Goal: Task Accomplishment & Management: Manage account settings

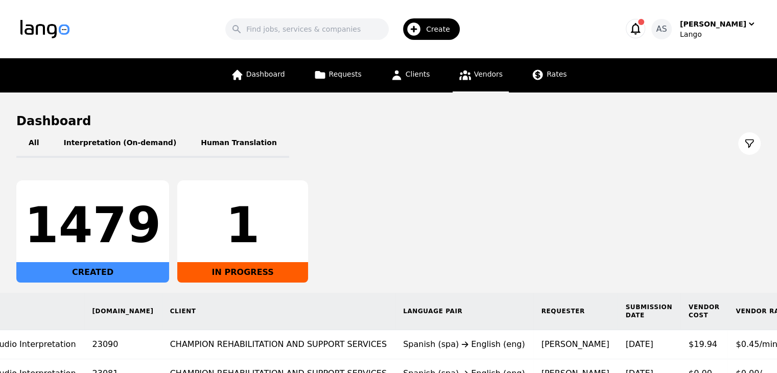
click at [483, 80] on link "Vendors" at bounding box center [481, 75] width 56 height 34
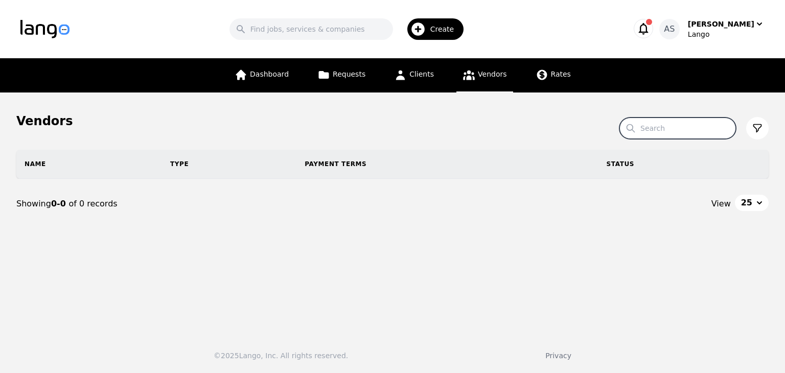
click at [656, 132] on input "Search" at bounding box center [678, 128] width 117 height 21
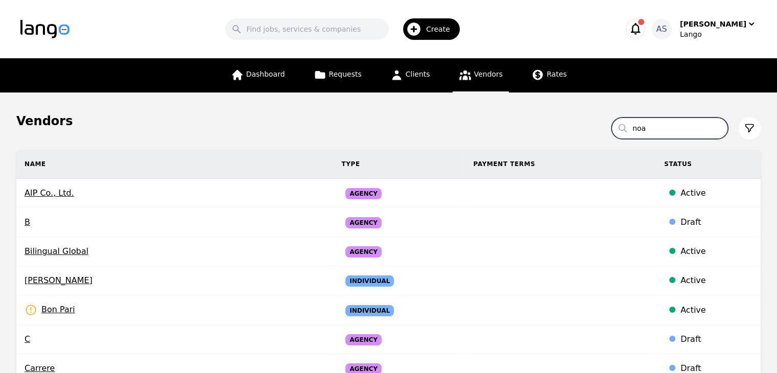
type input "noa"
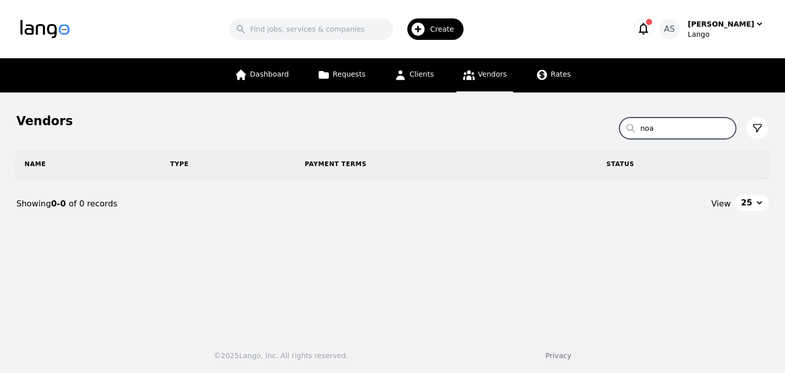
drag, startPoint x: 669, startPoint y: 131, endPoint x: 641, endPoint y: 129, distance: 27.7
click at [641, 129] on input "noa" at bounding box center [678, 128] width 117 height 21
click at [562, 18] on div "Search Create" at bounding box center [350, 29] width 528 height 30
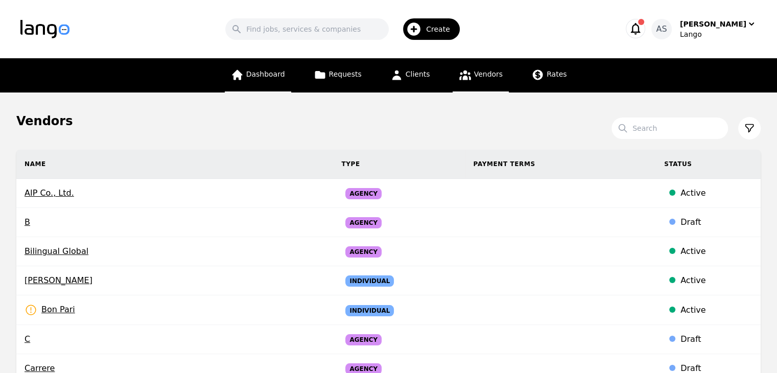
click at [280, 74] on span "Dashboard" at bounding box center [265, 74] width 39 height 8
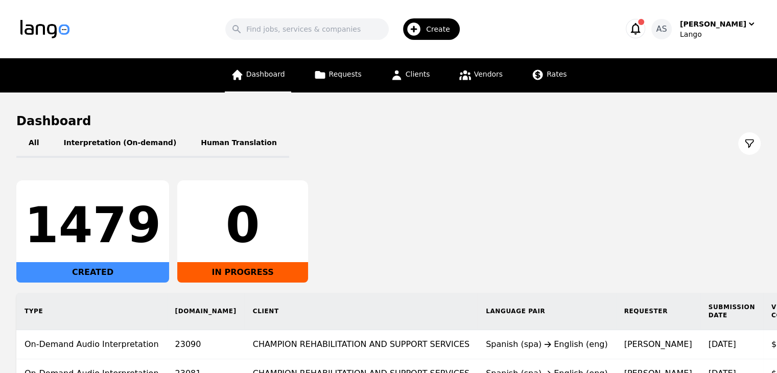
click at [268, 80] on link "Dashboard" at bounding box center [258, 75] width 66 height 34
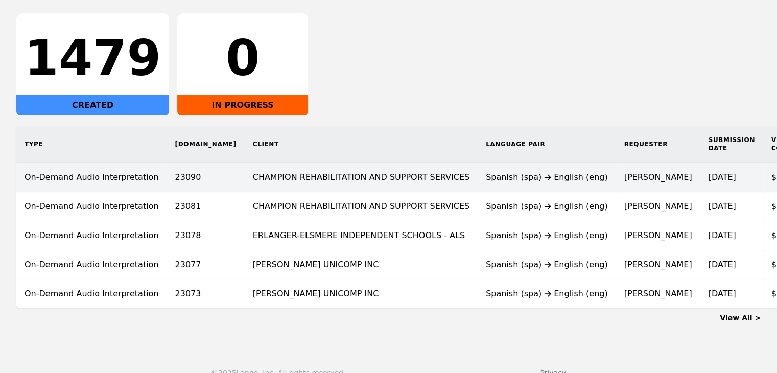
scroll to position [191, 0]
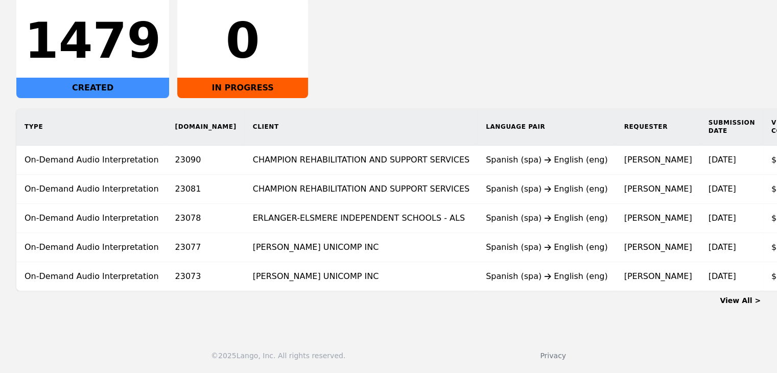
click at [739, 300] on link "View All >" at bounding box center [740, 300] width 41 height 8
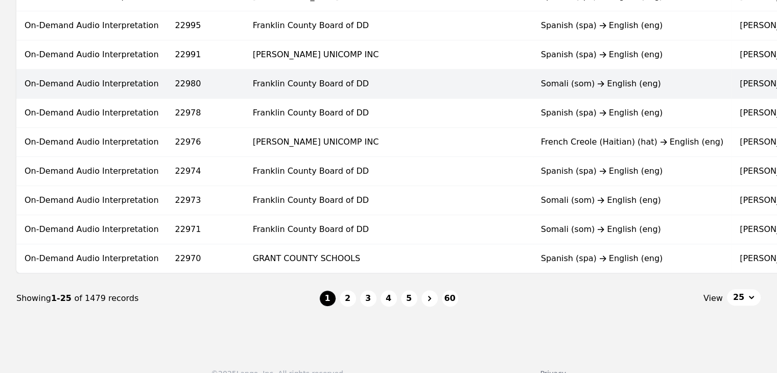
scroll to position [684, 0]
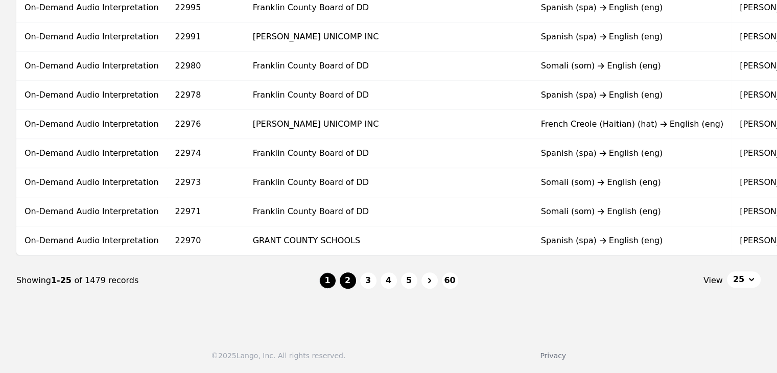
click at [346, 283] on button "2" at bounding box center [348, 280] width 16 height 16
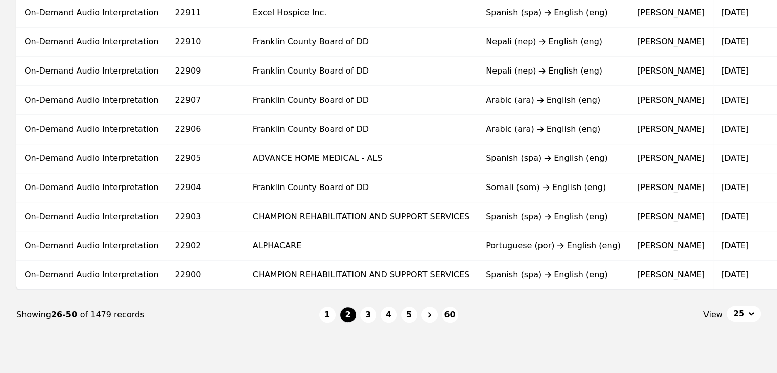
scroll to position [664, 0]
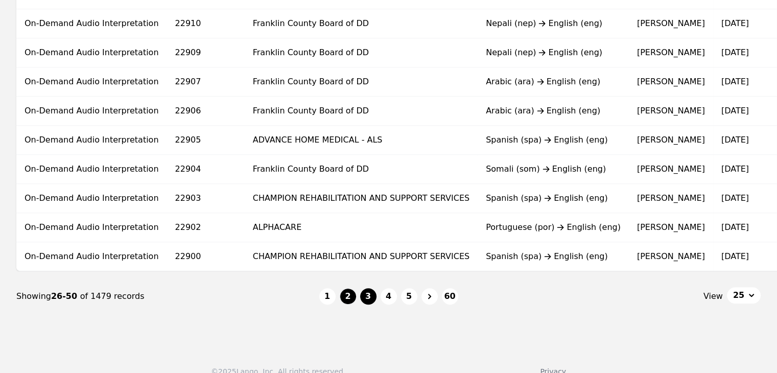
click at [365, 298] on button "3" at bounding box center [368, 296] width 16 height 16
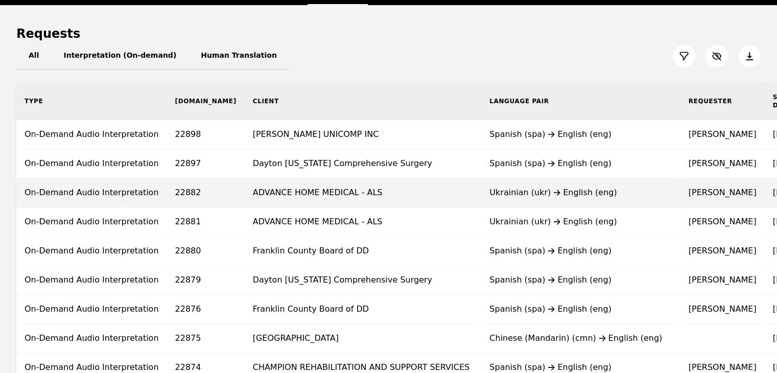
scroll to position [71, 0]
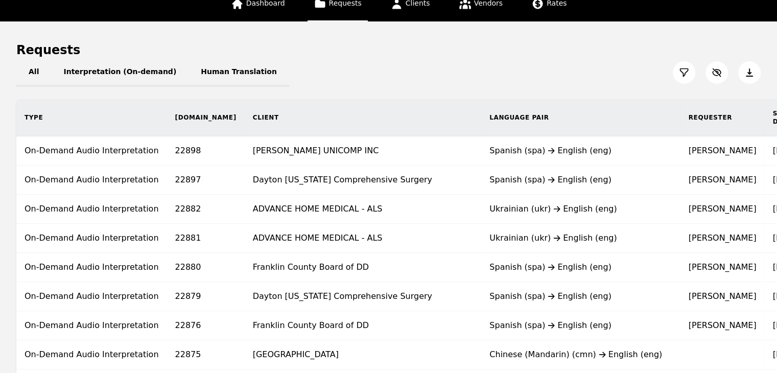
click at [274, 9] on link "Dashboard" at bounding box center [258, 4] width 66 height 34
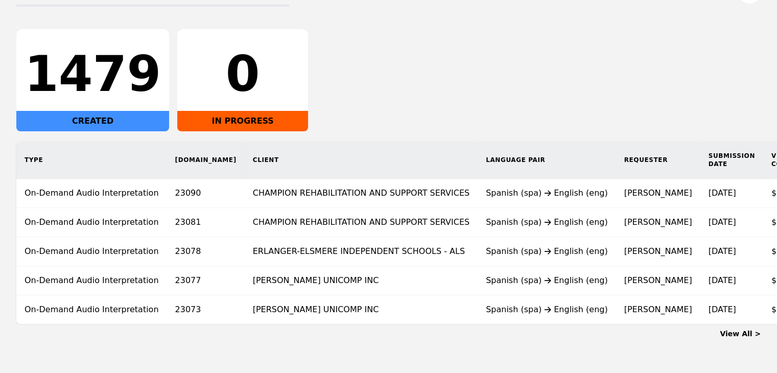
scroll to position [153, 0]
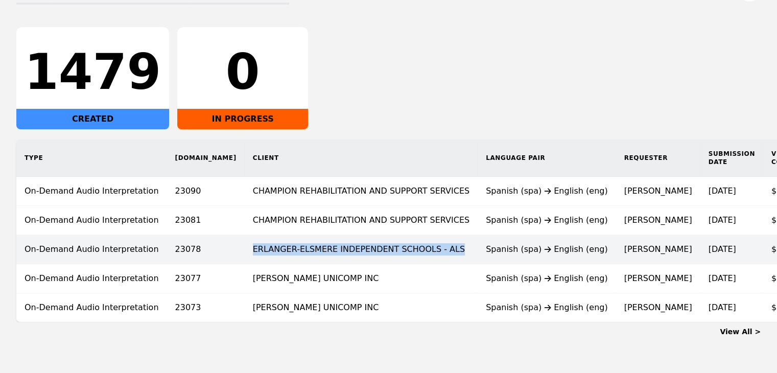
copy td "ERLANGER-ELSMERE INDEPENDENT SCHOOLS - ALS"
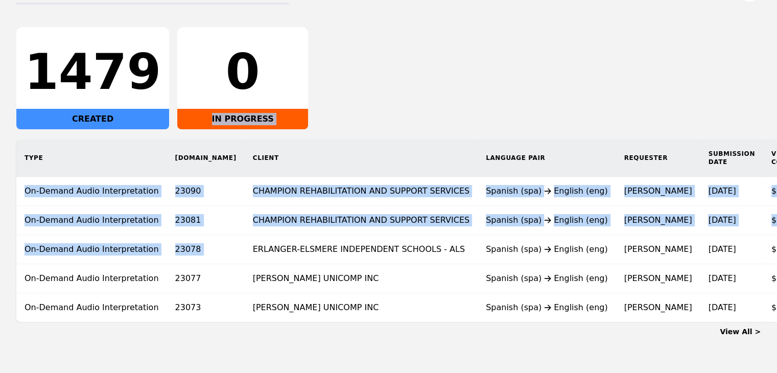
drag, startPoint x: 201, startPoint y: 250, endPoint x: 383, endPoint y: 117, distance: 226.0
click at [384, 121] on div "All Interpretation (On-demand) Human Translation 1479 CREATED 0 IN PROGRESS Typ…" at bounding box center [388, 149] width 745 height 347
click at [383, 84] on div "1479 CREATED 0 IN PROGRESS" at bounding box center [388, 78] width 745 height 102
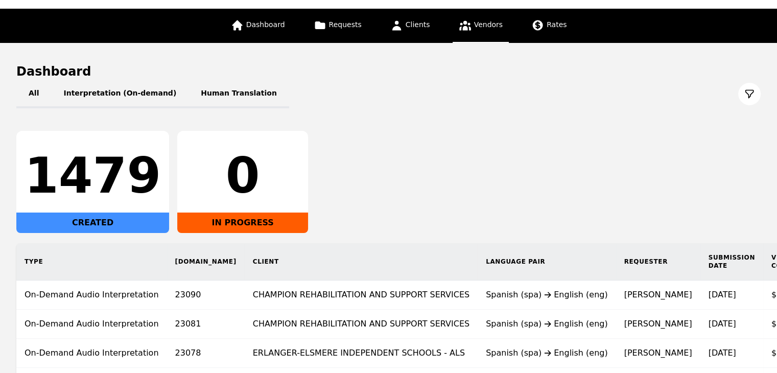
scroll to position [0, 0]
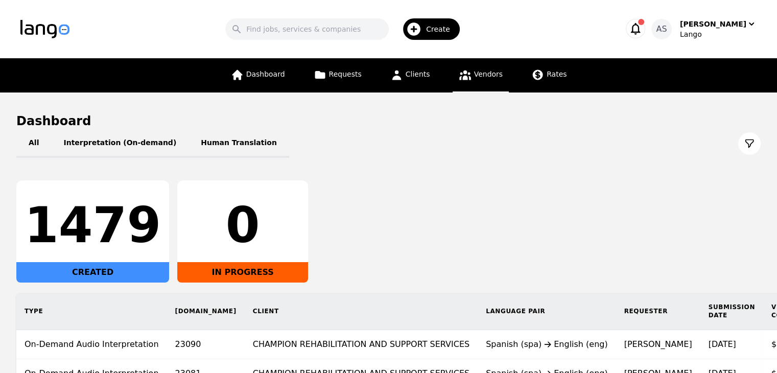
click at [487, 82] on link "Vendors" at bounding box center [481, 75] width 56 height 34
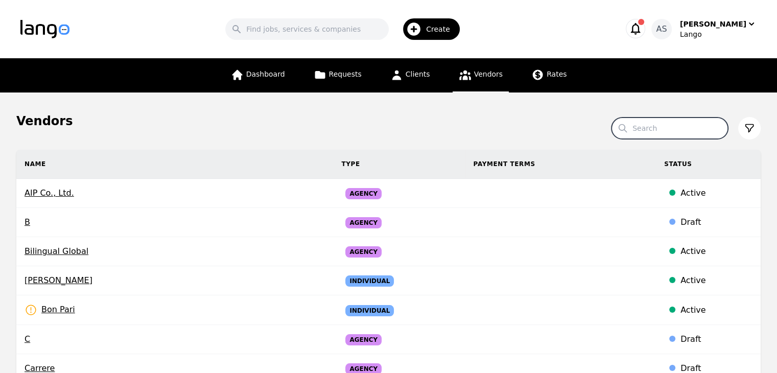
click at [662, 131] on input "Search" at bounding box center [670, 128] width 117 height 21
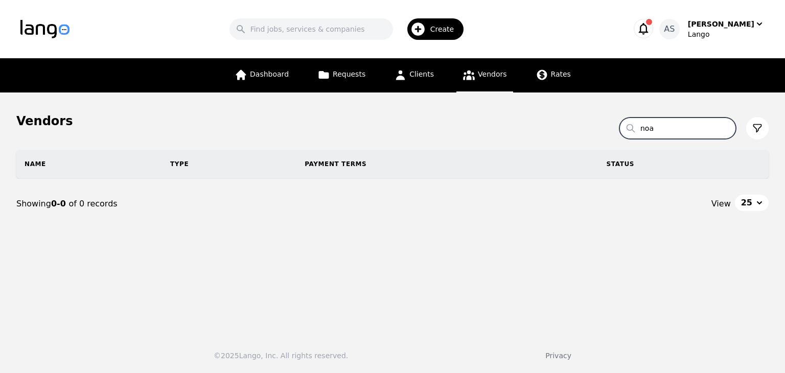
click at [669, 126] on input "noa" at bounding box center [678, 128] width 117 height 21
type input "n"
type input "noa"
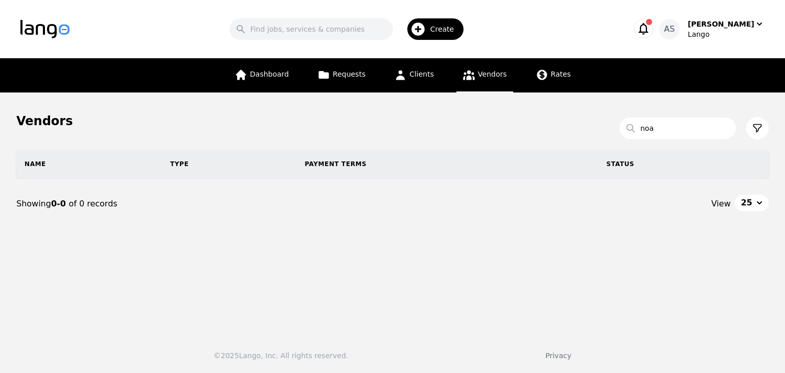
click at [455, 115] on div "Vendors" at bounding box center [392, 121] width 752 height 16
click at [675, 130] on input "noa" at bounding box center [678, 128] width 117 height 21
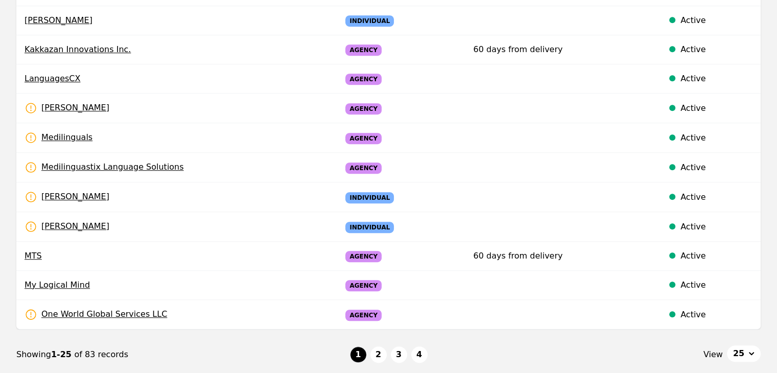
scroll to position [675, 0]
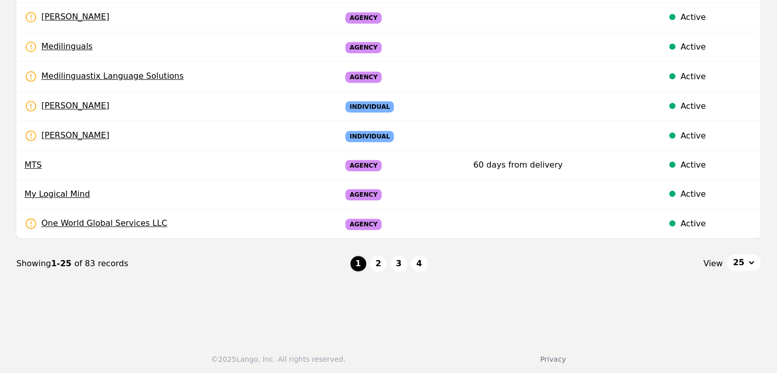
click at [372, 262] on button "2" at bounding box center [379, 264] width 16 height 16
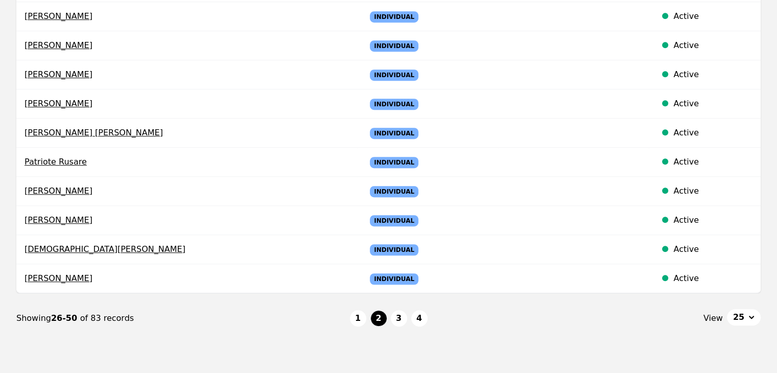
scroll to position [672, 0]
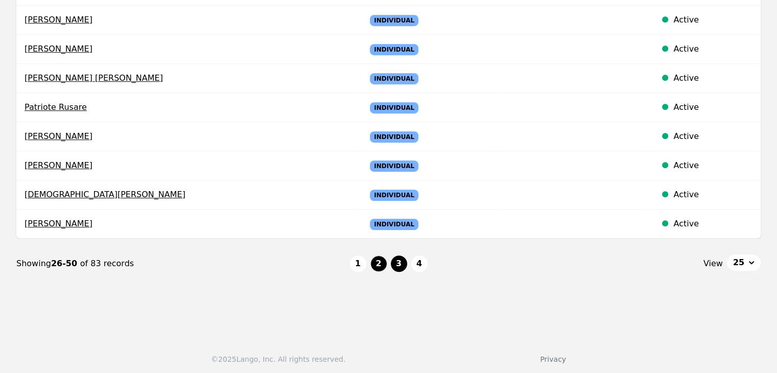
click at [397, 256] on button "3" at bounding box center [399, 264] width 16 height 16
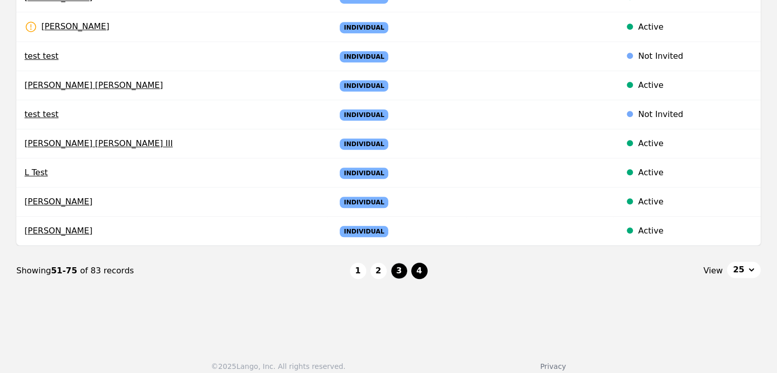
scroll to position [664, 0]
click at [415, 269] on button "4" at bounding box center [419, 270] width 16 height 16
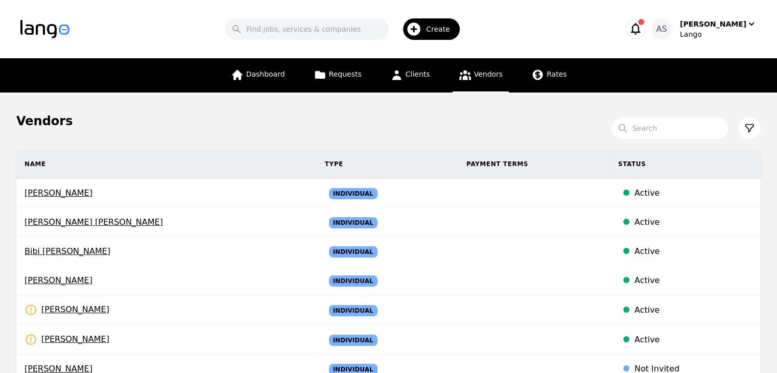
click at [478, 76] on span "Vendors" at bounding box center [488, 74] width 29 height 8
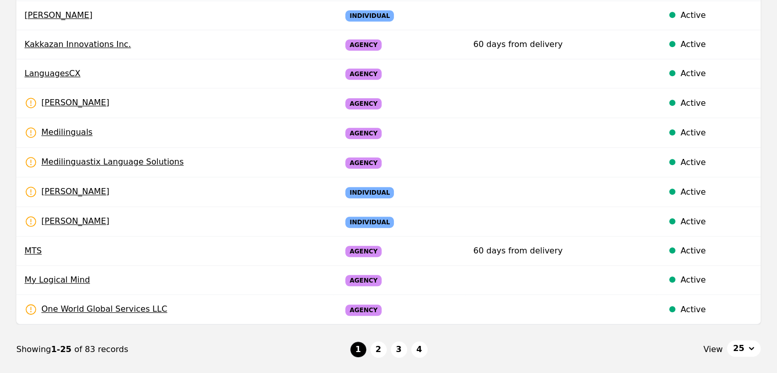
scroll to position [613, 0]
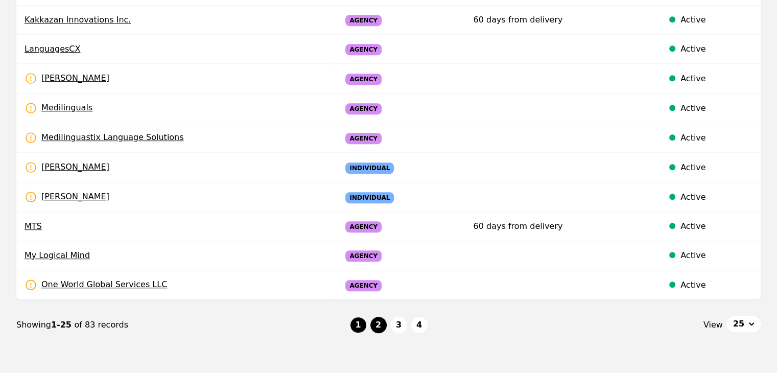
click at [379, 320] on button "2" at bounding box center [379, 325] width 16 height 16
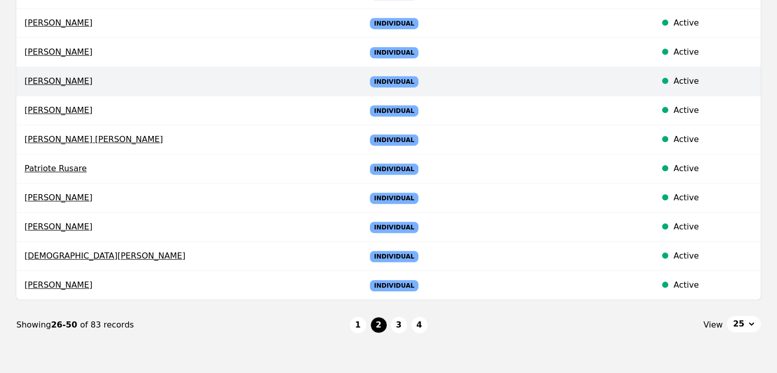
scroll to position [613, 0]
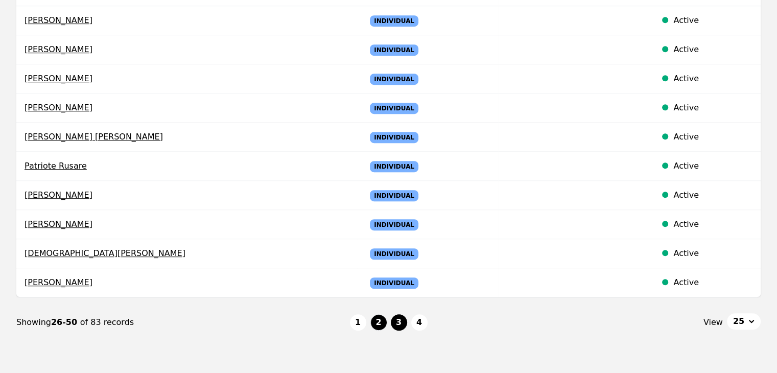
click at [395, 322] on button "3" at bounding box center [399, 322] width 16 height 16
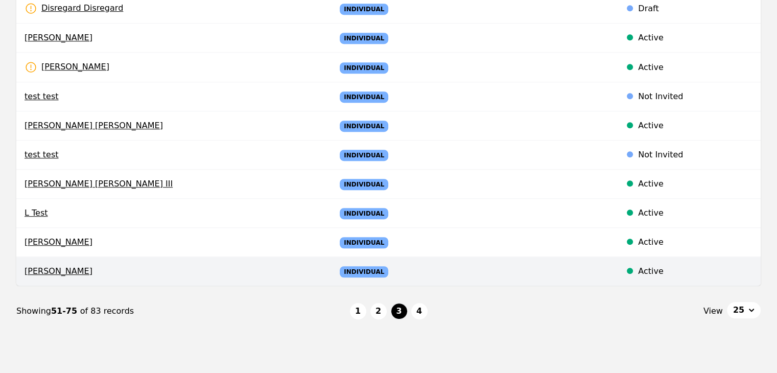
scroll to position [671, 0]
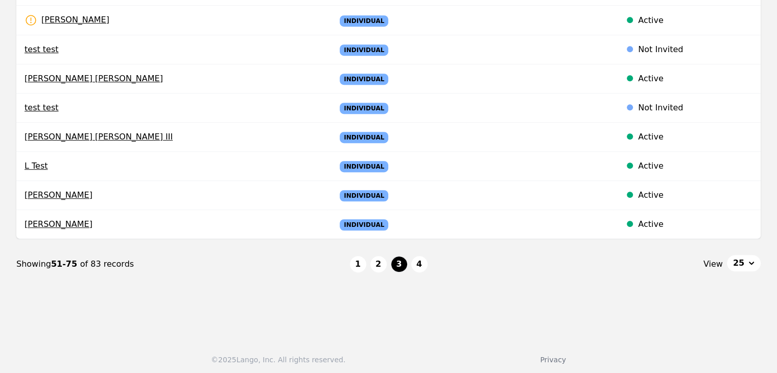
click at [417, 260] on button "4" at bounding box center [419, 264] width 16 height 16
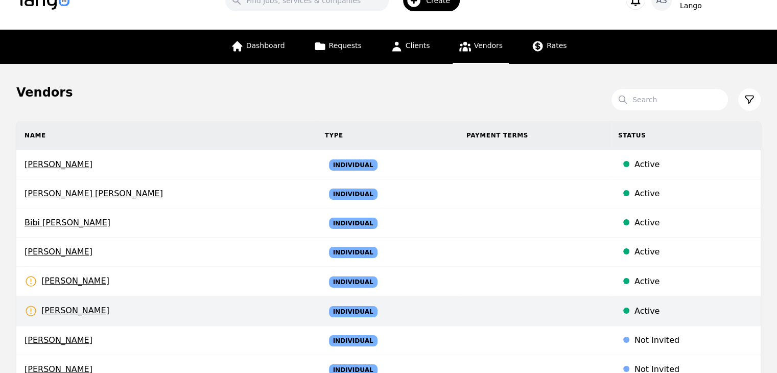
scroll to position [22, 0]
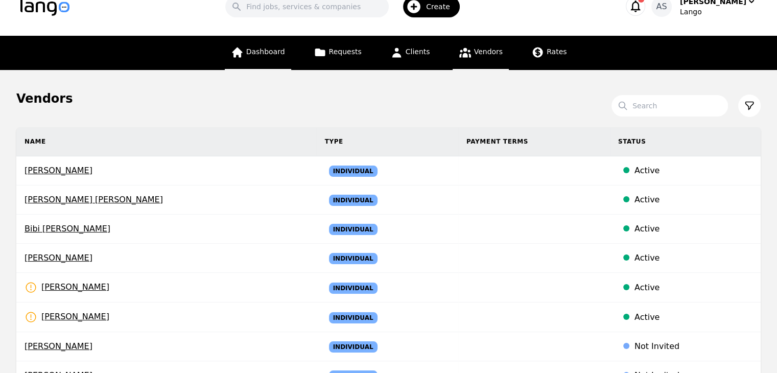
click at [276, 49] on span "Dashboard" at bounding box center [265, 52] width 39 height 8
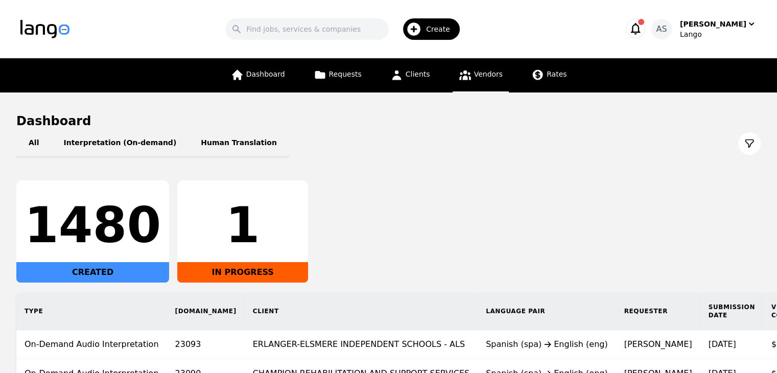
click at [464, 81] on link "Vendors" at bounding box center [481, 75] width 56 height 34
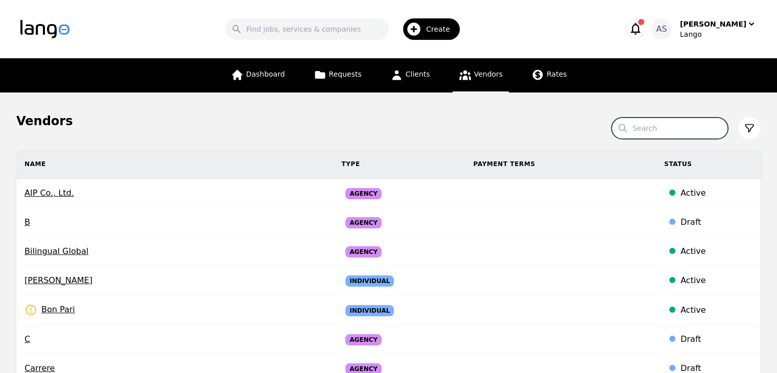
click at [666, 127] on input "Search" at bounding box center [670, 128] width 117 height 21
type input "noa"
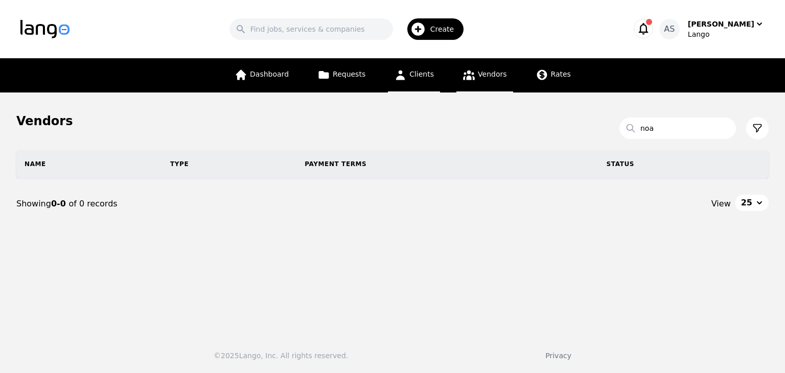
click at [416, 76] on span "Clients" at bounding box center [421, 74] width 25 height 8
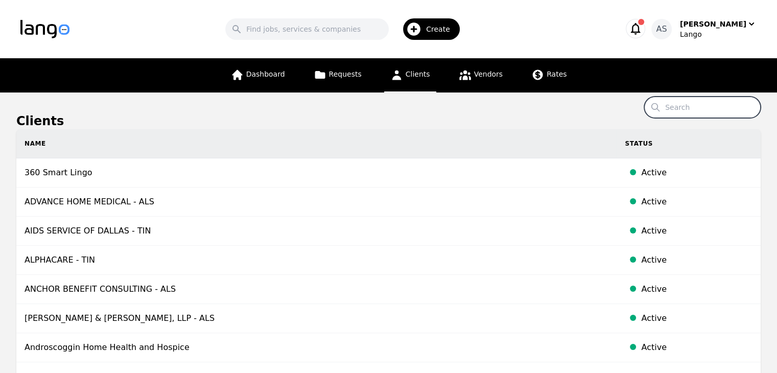
click at [700, 105] on input "Search" at bounding box center [703, 107] width 117 height 21
type input "noa"
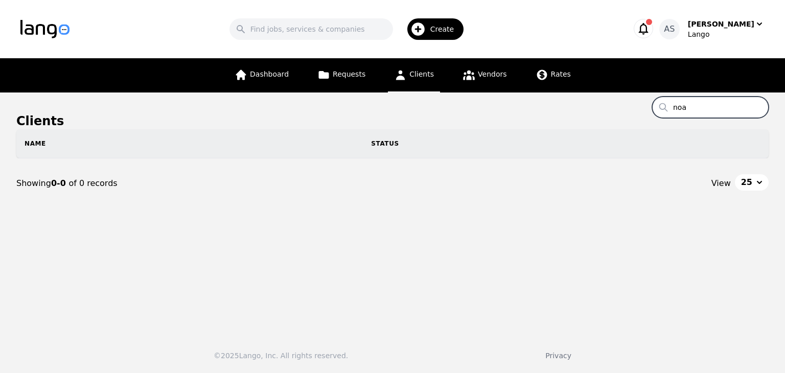
drag, startPoint x: 695, startPoint y: 105, endPoint x: 677, endPoint y: 105, distance: 17.9
click at [677, 105] on input "noa" at bounding box center [710, 107] width 117 height 21
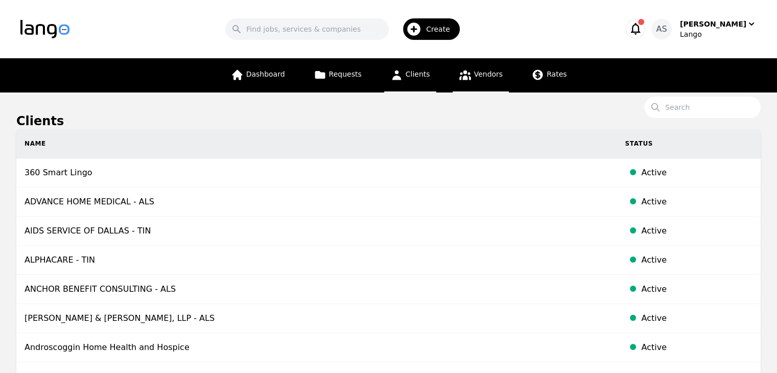
click at [490, 74] on span "Vendors" at bounding box center [488, 74] width 29 height 8
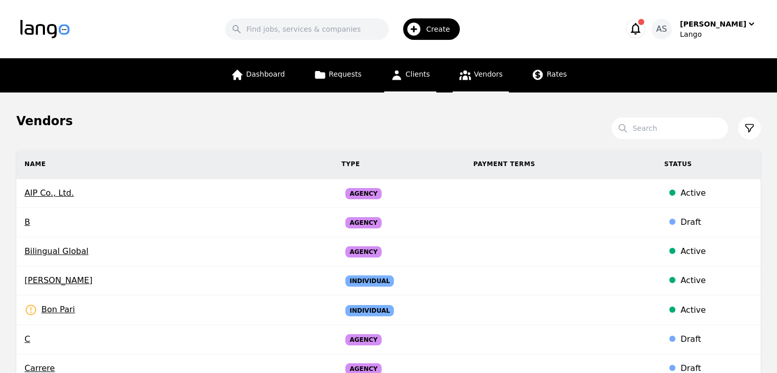
click at [422, 72] on span "Clients" at bounding box center [418, 74] width 25 height 8
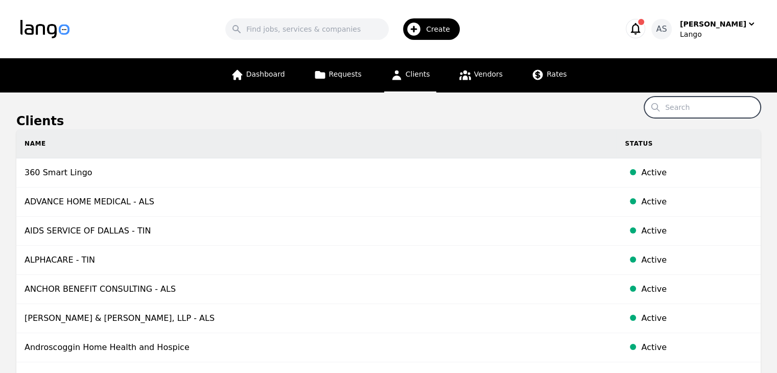
click at [691, 113] on input "Search" at bounding box center [703, 107] width 117 height 21
type input "group noa"
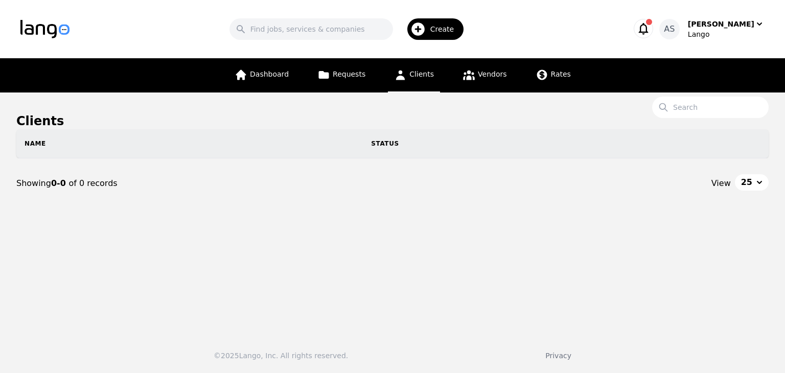
click at [405, 82] on link "Clients" at bounding box center [414, 75] width 52 height 34
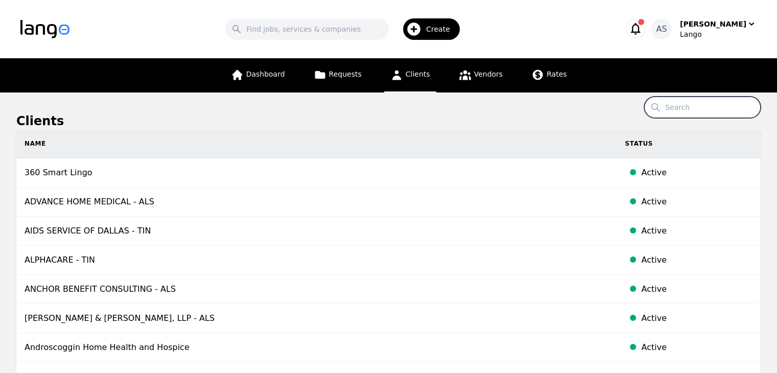
click at [730, 106] on input "Search" at bounding box center [703, 107] width 117 height 21
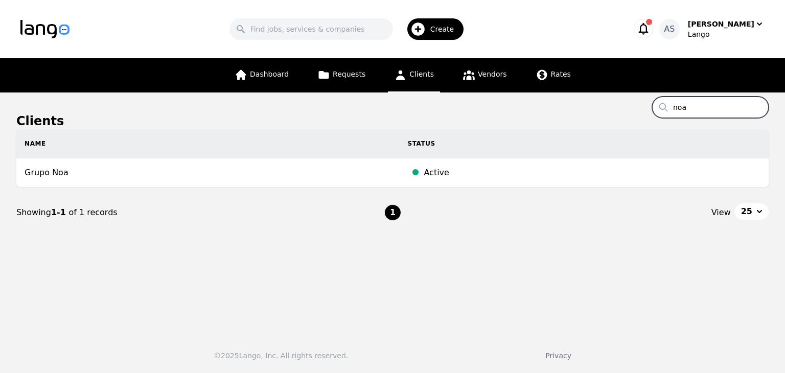
type input "noa"
click at [268, 70] on span "Dashboard" at bounding box center [269, 74] width 39 height 8
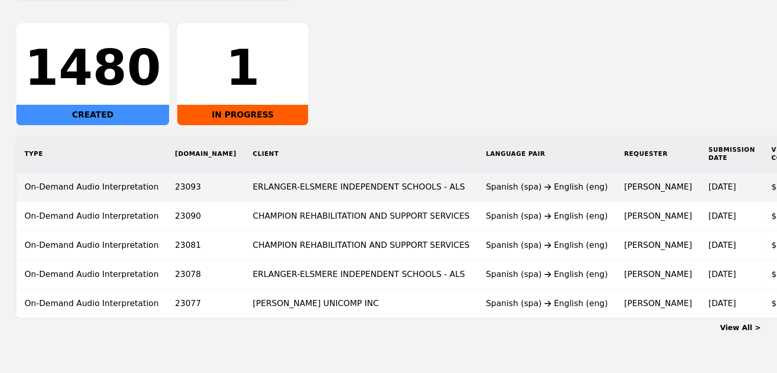
scroll to position [184, 0]
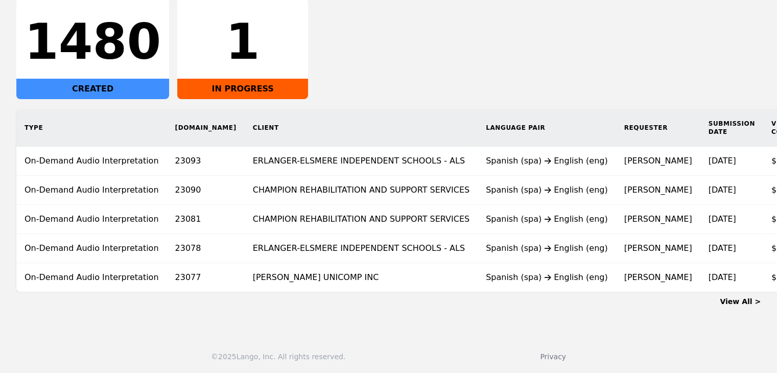
click at [752, 306] on link "View All >" at bounding box center [740, 301] width 41 height 8
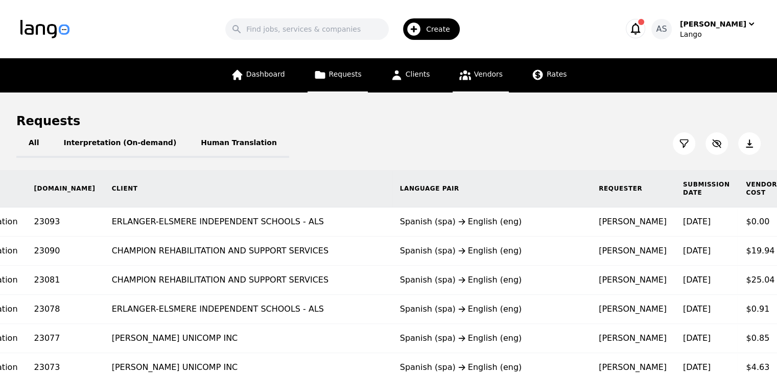
click at [478, 80] on link "Vendors" at bounding box center [481, 75] width 56 height 34
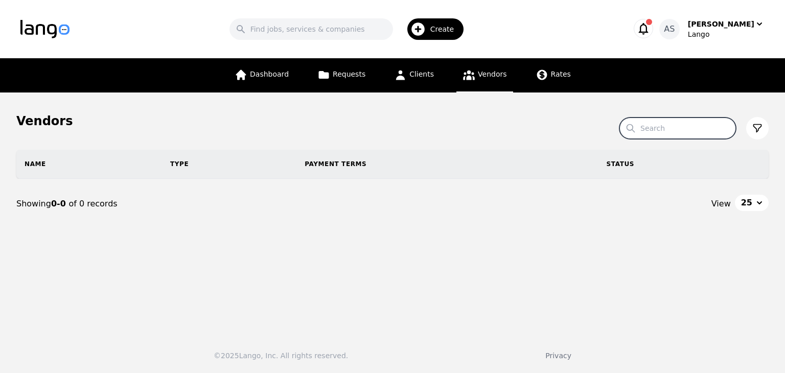
click at [662, 131] on input "Search" at bounding box center [678, 128] width 117 height 21
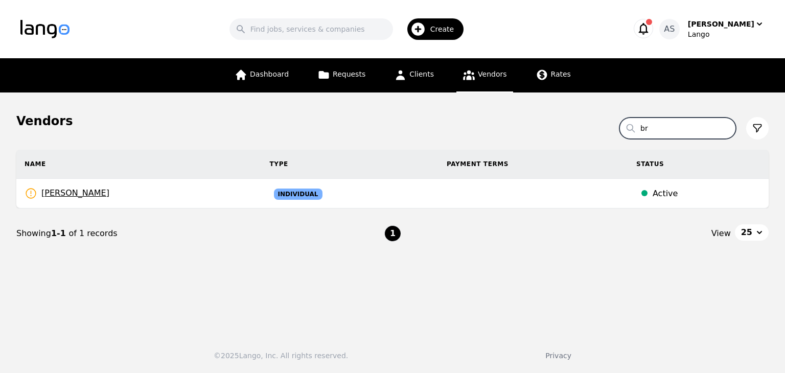
type input "b"
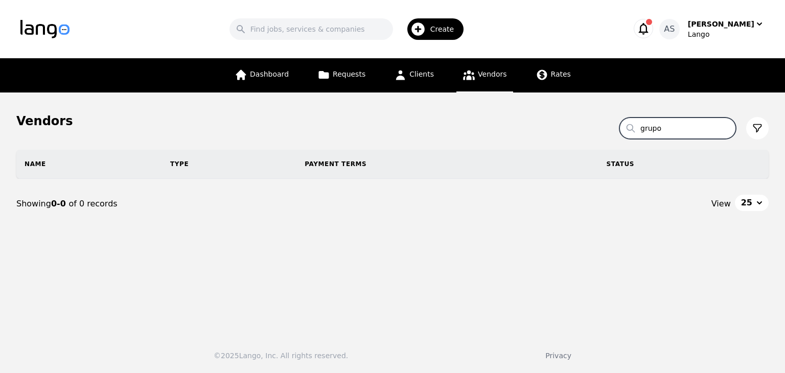
type input "grupo"
click at [728, 125] on input "grupo" at bounding box center [678, 128] width 117 height 21
click at [726, 128] on input "grupo" at bounding box center [678, 128] width 117 height 21
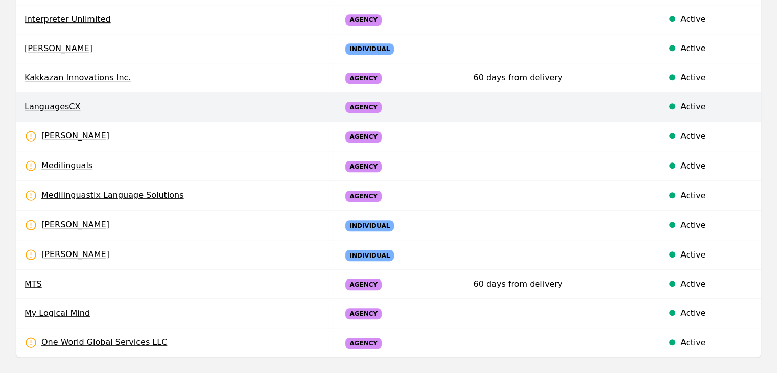
scroll to position [613, 0]
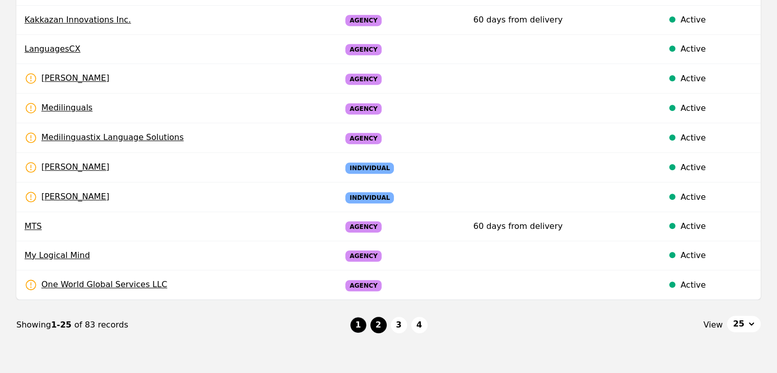
click at [382, 324] on button "2" at bounding box center [379, 325] width 16 height 16
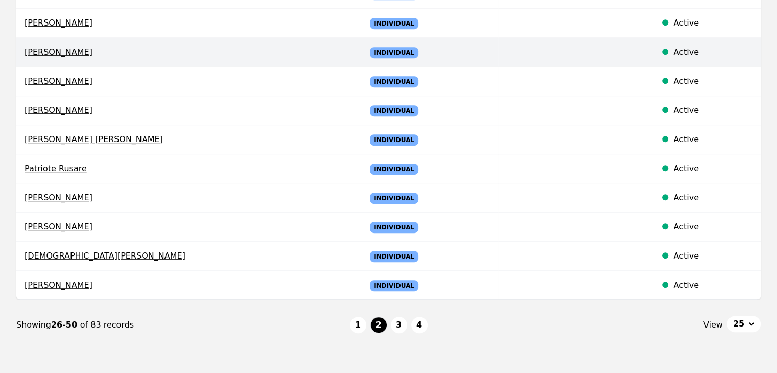
scroll to position [613, 0]
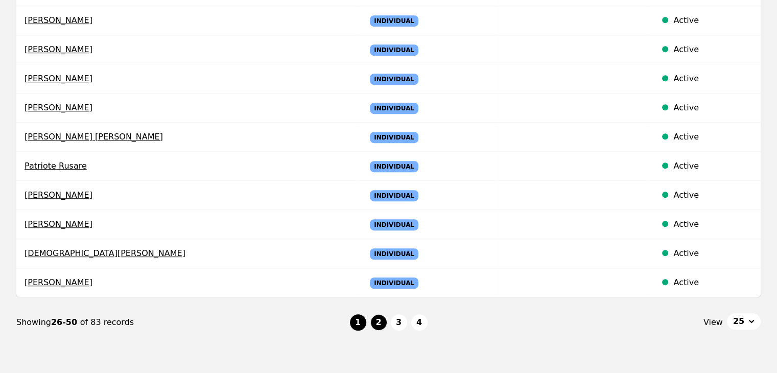
click at [358, 318] on button "1" at bounding box center [358, 322] width 16 height 16
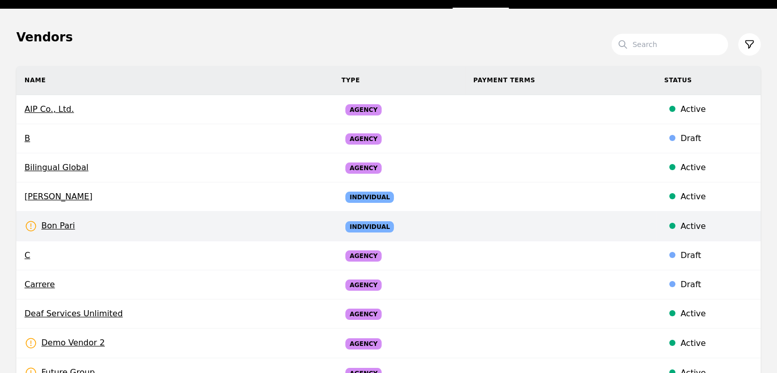
scroll to position [102, 0]
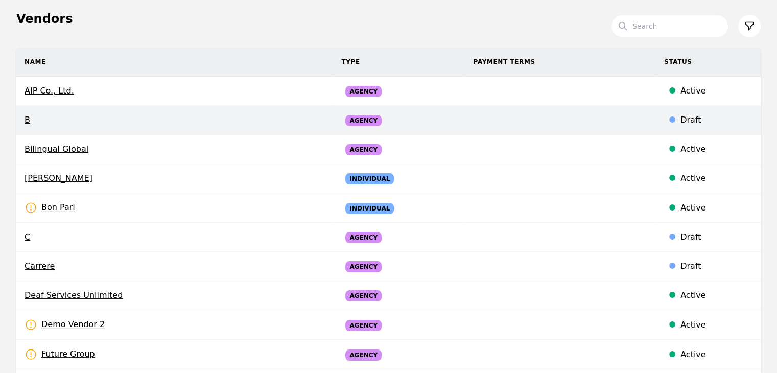
click at [219, 111] on td "B" at bounding box center [174, 120] width 317 height 29
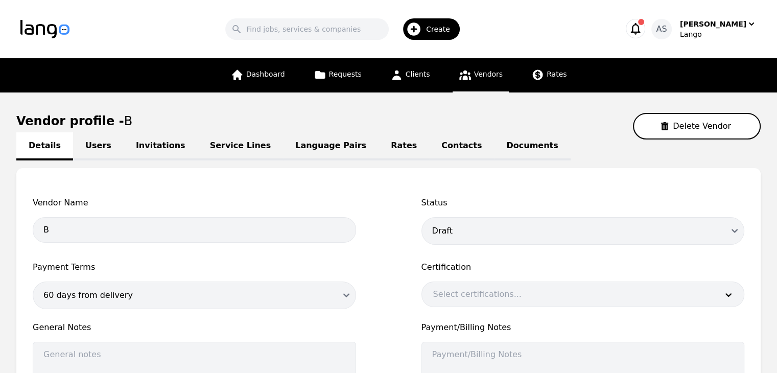
click at [99, 141] on link "Users" at bounding box center [98, 146] width 51 height 28
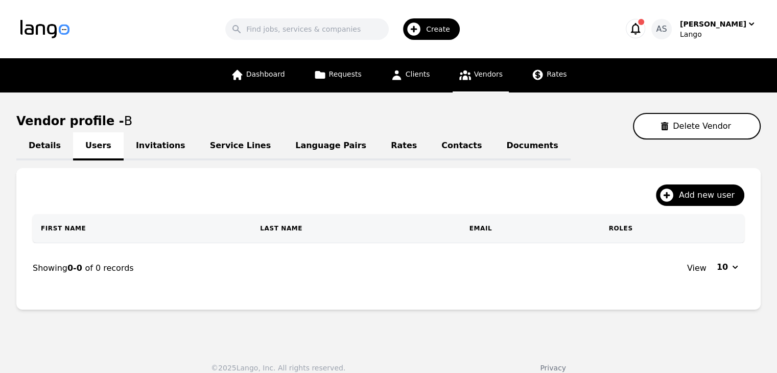
click at [151, 145] on link "Invitations" at bounding box center [161, 146] width 74 height 28
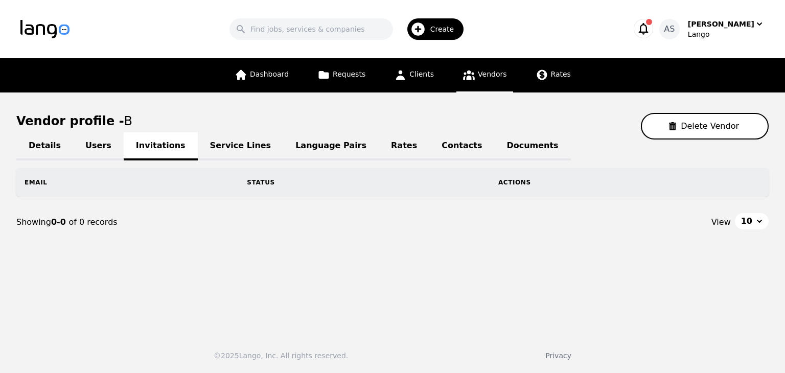
click at [200, 149] on link "Service Lines" at bounding box center [241, 146] width 86 height 28
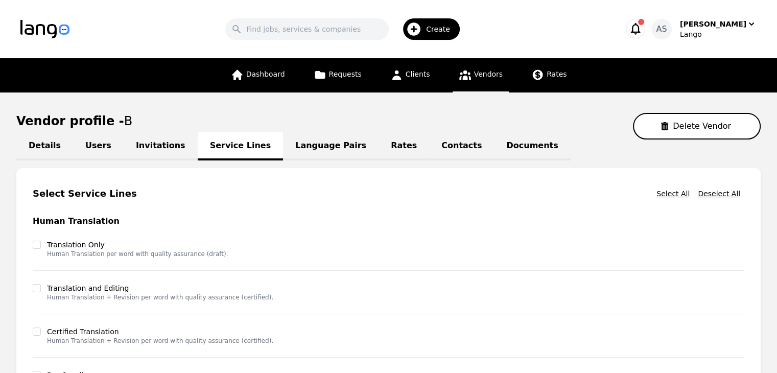
click at [47, 137] on link "Details" at bounding box center [44, 146] width 57 height 28
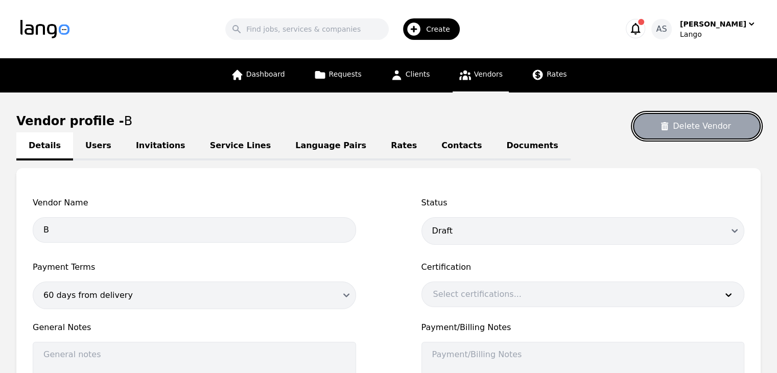
click at [695, 123] on button "Delete Vendor" at bounding box center [697, 126] width 128 height 27
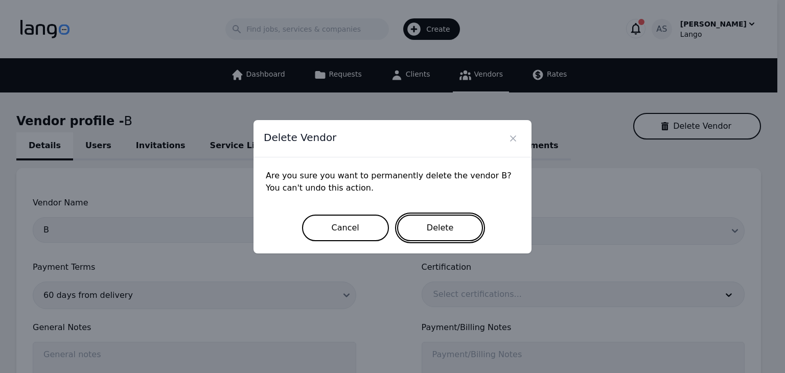
click at [459, 227] on button "Delete" at bounding box center [440, 228] width 86 height 27
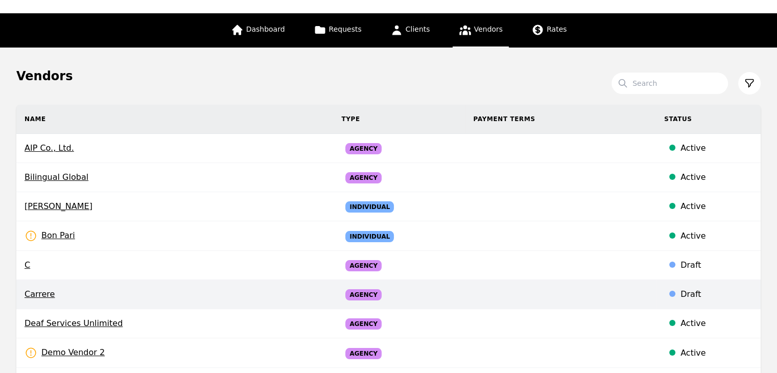
scroll to position [51, 0]
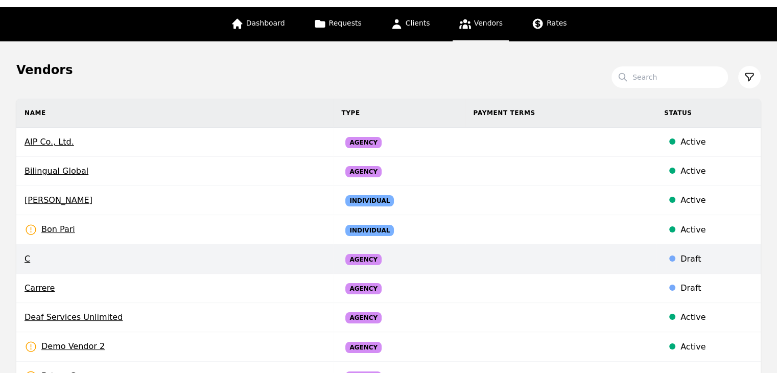
click at [188, 261] on span "C" at bounding box center [175, 259] width 301 height 12
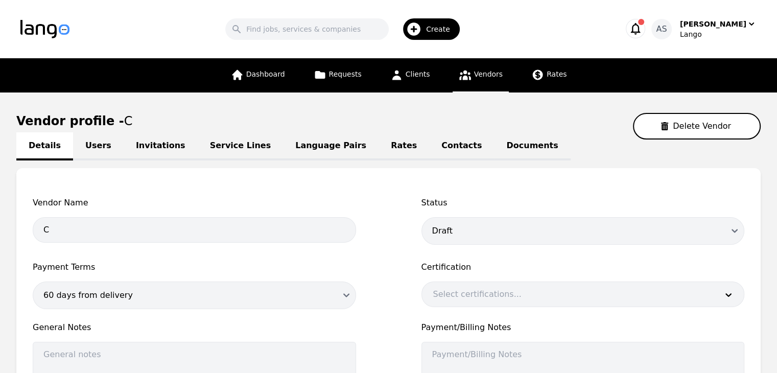
click at [95, 144] on link "Users" at bounding box center [98, 146] width 51 height 28
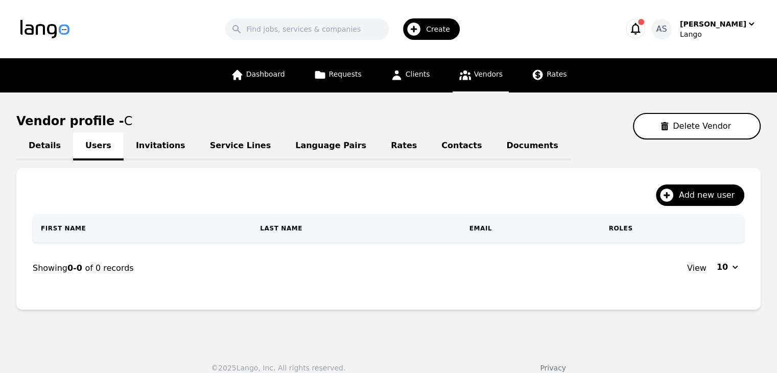
click at [147, 142] on link "Invitations" at bounding box center [161, 146] width 74 height 28
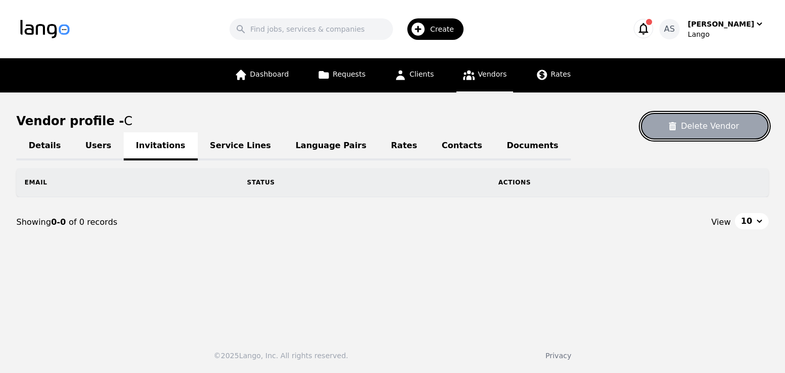
click at [697, 135] on button "Delete Vendor" at bounding box center [705, 126] width 128 height 27
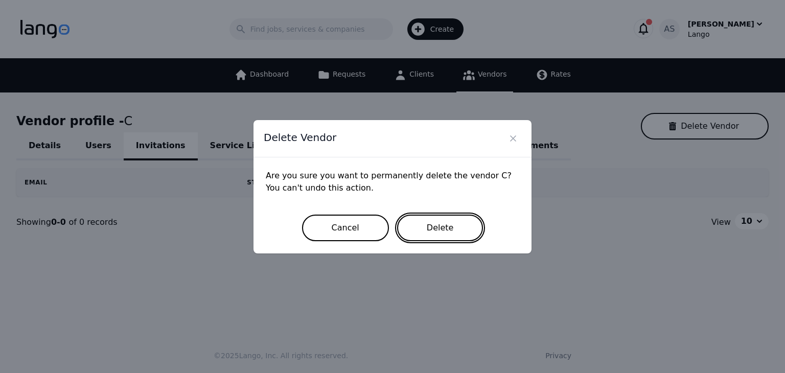
click at [430, 230] on button "Delete" at bounding box center [440, 228] width 86 height 27
